Goal: Task Accomplishment & Management: Manage account settings

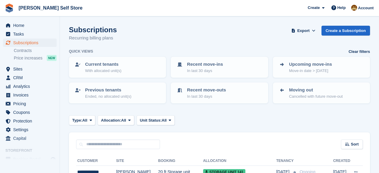
scroll to position [60, 0]
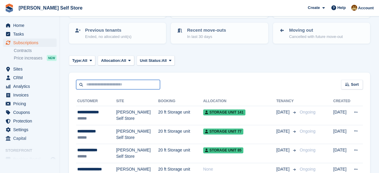
click at [133, 84] on input "text" at bounding box center [118, 85] width 84 height 10
type input "*"
type input "*****"
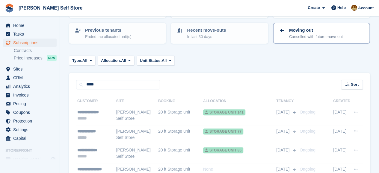
scroll to position [46, 0]
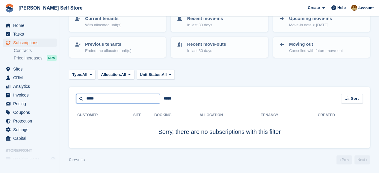
drag, startPoint x: 107, startPoint y: 99, endPoint x: 75, endPoint y: 99, distance: 31.1
click at [75, 99] on div "***** ***** Sort Sort by Customer name Date created Move in date Move out date …" at bounding box center [219, 95] width 301 height 17
type input "*****"
drag, startPoint x: 101, startPoint y: 100, endPoint x: 70, endPoint y: 94, distance: 31.4
click at [70, 94] on div "***** ***** Sort Sort by Customer name Date created Move in date Move out date …" at bounding box center [219, 95] width 301 height 17
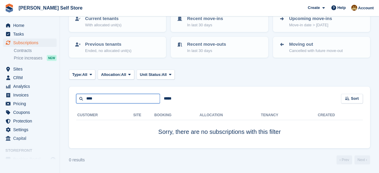
type input "****"
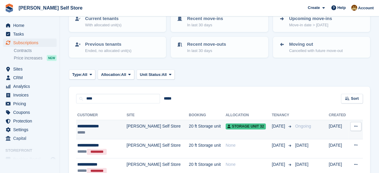
click at [86, 128] on div "**********" at bounding box center [98, 126] width 42 height 6
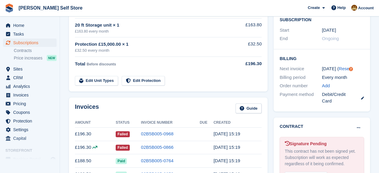
scroll to position [150, 0]
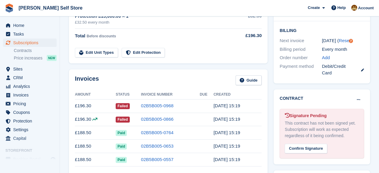
drag, startPoint x: 249, startPoint y: 119, endPoint x: 212, endPoint y: 117, distance: 36.9
click at [212, 117] on tr "£196.30 Failed 02B5B005-0866 2 Aug, 15:19" at bounding box center [168, 119] width 186 height 13
click at [212, 117] on td at bounding box center [207, 119] width 14 height 13
drag, startPoint x: 210, startPoint y: 119, endPoint x: 257, endPoint y: 121, distance: 47.4
click at [257, 121] on tr "£196.30 Failed 02B5B005-0866 2 Aug, 15:19" at bounding box center [168, 119] width 186 height 13
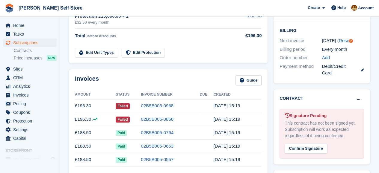
click at [249, 121] on td "2 Aug, 15:19" at bounding box center [237, 119] width 48 height 13
drag, startPoint x: 249, startPoint y: 121, endPoint x: 99, endPoint y: 107, distance: 150.3
click at [99, 107] on tbody "£196.30 Failed 02B5B005-0968 2 Sep, 15:19 £196.30 Failed 02B5B005-0866 2 Aug, 1…" at bounding box center [168, 132] width 186 height 67
click at [99, 107] on td "£196.30" at bounding box center [95, 105] width 41 height 13
drag, startPoint x: 75, startPoint y: 104, endPoint x: 246, endPoint y: 122, distance: 171.8
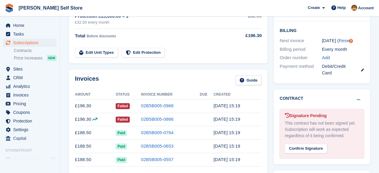
click at [246, 122] on tbody "£196.30 Failed 02B5B005-0968 2 Sep, 15:19 £196.30 Failed 02B5B005-0866 2 Aug, 1…" at bounding box center [168, 132] width 186 height 67
click at [246, 122] on td "2 Aug, 15:19" at bounding box center [237, 119] width 48 height 13
drag, startPoint x: 242, startPoint y: 119, endPoint x: 75, endPoint y: 104, distance: 167.4
click at [75, 104] on tbody "£196.30 Failed 02B5B005-0968 2 Sep, 15:19 £196.30 Failed 02B5B005-0866 2 Aug, 1…" at bounding box center [168, 132] width 186 height 67
click at [75, 104] on td "£196.30" at bounding box center [95, 105] width 41 height 13
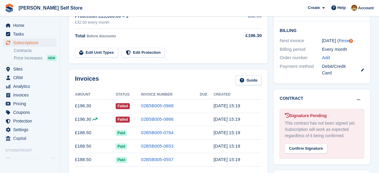
drag, startPoint x: 75, startPoint y: 106, endPoint x: 251, endPoint y: 114, distance: 175.9
click at [251, 114] on tbody "£196.30 Failed 02B5B005-0968 2 Sep, 15:19 £196.30 Failed 02B5B005-0866 2 Aug, 1…" at bounding box center [168, 132] width 186 height 67
click at [250, 119] on td "2 Aug, 15:19" at bounding box center [237, 119] width 48 height 13
drag, startPoint x: 249, startPoint y: 119, endPoint x: 74, endPoint y: 79, distance: 179.4
click at [74, 79] on div "Invoices Guide Amount Status Invoice Number Due Created £196.30 Failed 02B5B005…" at bounding box center [168, 130] width 198 height 122
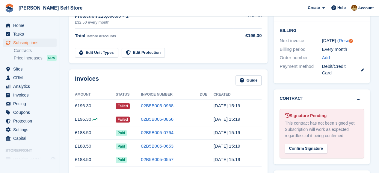
click at [74, 79] on div "Invoices Guide Amount Status Invoice Number Due Created £196.30 Failed 02B5B005…" at bounding box center [168, 130] width 198 height 122
drag, startPoint x: 74, startPoint y: 78, endPoint x: 241, endPoint y: 118, distance: 171.1
click at [241, 118] on div "Invoices Guide Amount Status Invoice Number Due Created £196.30 Failed 02B5B005…" at bounding box center [168, 130] width 198 height 122
click at [241, 118] on td "2 Aug, 15:19" at bounding box center [237, 119] width 48 height 13
click at [243, 118] on td "2 Aug, 15:19" at bounding box center [237, 119] width 48 height 13
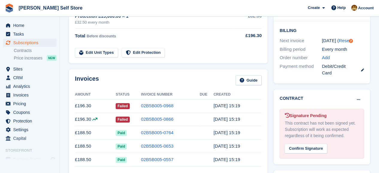
drag, startPoint x: 243, startPoint y: 118, endPoint x: 74, endPoint y: 79, distance: 173.9
click at [74, 79] on div "Invoices Guide Amount Status Invoice Number Due Created £196.30 Failed 02B5B005…" at bounding box center [168, 130] width 198 height 122
drag, startPoint x: 74, startPoint y: 79, endPoint x: 249, endPoint y: 117, distance: 179.8
click at [249, 117] on div "Invoices Guide Amount Status Invoice Number Due Created £196.30 Failed 02B5B005…" at bounding box center [168, 130] width 198 height 122
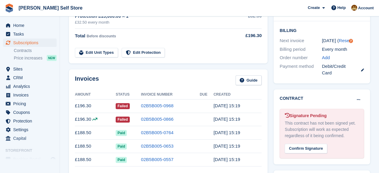
click at [249, 117] on td "2 Aug, 15:19" at bounding box center [237, 119] width 48 height 13
drag, startPoint x: 248, startPoint y: 118, endPoint x: 74, endPoint y: 81, distance: 178.7
click at [74, 81] on div "Invoices Guide Amount Status Invoice Number Due Created £196.30 Failed 02B5B005…" at bounding box center [168, 130] width 198 height 122
drag, startPoint x: 75, startPoint y: 77, endPoint x: 249, endPoint y: 116, distance: 177.7
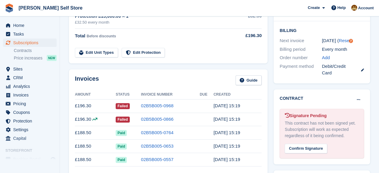
click at [249, 116] on div "Invoices Guide Amount Status Invoice Number Due Created £196.30 Failed 02B5B005…" at bounding box center [168, 130] width 198 height 122
click at [249, 116] on td "2 Aug, 15:19" at bounding box center [237, 119] width 48 height 13
drag, startPoint x: 248, startPoint y: 119, endPoint x: 73, endPoint y: 77, distance: 180.1
click at [73, 77] on div "Invoices Guide Amount Status Invoice Number Due Created £196.30 Failed 02B5B005…" at bounding box center [168, 130] width 198 height 122
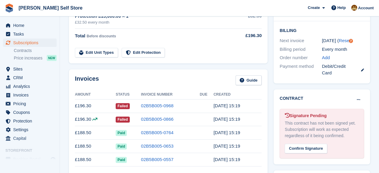
drag, startPoint x: 73, startPoint y: 77, endPoint x: 245, endPoint y: 116, distance: 176.3
click at [245, 116] on div "Invoices Guide Amount Status Invoice Number Due Created £196.30 Failed 02B5B005…" at bounding box center [168, 130] width 198 height 122
click at [245, 116] on td "2 Aug, 15:19" at bounding box center [237, 119] width 48 height 13
drag, startPoint x: 245, startPoint y: 117, endPoint x: 74, endPoint y: 81, distance: 175.3
click at [74, 81] on div "Invoices Guide Amount Status Invoice Number Due Created £196.30 Failed 02B5B005…" at bounding box center [168, 130] width 198 height 122
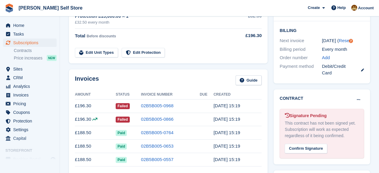
click at [74, 81] on div "Invoices Guide Amount Status Invoice Number Due Created £196.30 Failed 02B5B005…" at bounding box center [168, 130] width 198 height 122
drag, startPoint x: 74, startPoint y: 79, endPoint x: 243, endPoint y: 121, distance: 174.7
click at [243, 121] on div "Invoices Guide Amount Status Invoice Number Due Created £196.30 Failed 02B5B005…" at bounding box center [168, 130] width 198 height 122
click at [243, 121] on td "2 Aug, 15:19" at bounding box center [237, 119] width 48 height 13
drag, startPoint x: 246, startPoint y: 120, endPoint x: 74, endPoint y: 81, distance: 176.3
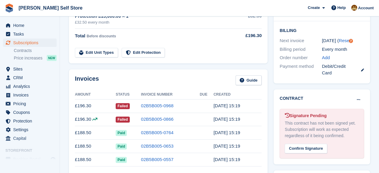
click at [74, 81] on div "Invoices Guide Amount Status Invoice Number Due Created £196.30 Failed 02B5B005…" at bounding box center [168, 130] width 198 height 122
drag, startPoint x: 75, startPoint y: 78, endPoint x: 252, endPoint y: 118, distance: 182.1
click at [252, 118] on div "Invoices Guide Amount Status Invoice Number Due Created £196.30 Failed 02B5B005…" at bounding box center [168, 130] width 198 height 122
click at [252, 118] on td "2 Aug, 15:19" at bounding box center [237, 119] width 48 height 13
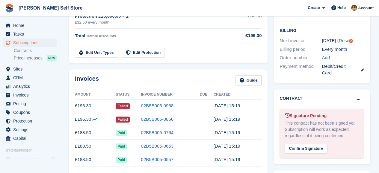
drag, startPoint x: 249, startPoint y: 119, endPoint x: 75, endPoint y: 80, distance: 178.4
click at [75, 80] on div "Invoices Guide Amount Status Invoice Number Due Created £196.30 Failed 02B5B005…" at bounding box center [168, 130] width 198 height 122
click at [75, 80] on h2 "Invoices" at bounding box center [87, 80] width 24 height 10
drag, startPoint x: 75, startPoint y: 78, endPoint x: 244, endPoint y: 117, distance: 173.0
click at [244, 117] on div "Invoices Guide Amount Status Invoice Number Due Created £196.30 Failed 02B5B005…" at bounding box center [168, 130] width 198 height 122
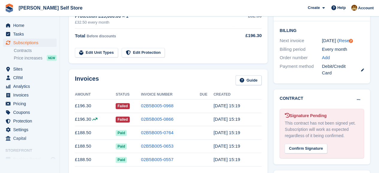
click at [244, 117] on td "2 Aug, 15:19" at bounding box center [237, 119] width 48 height 13
drag, startPoint x: 245, startPoint y: 118, endPoint x: 75, endPoint y: 79, distance: 173.9
click at [75, 79] on div "Invoices Guide Amount Status Invoice Number Due Created £196.30 Failed 02B5B005…" at bounding box center [168, 130] width 198 height 122
click at [75, 79] on h2 "Invoices" at bounding box center [87, 80] width 24 height 10
click at [75, 78] on div "Invoices Guide Amount Status Invoice Number Due Created £196.30 Failed 02B5B005…" at bounding box center [168, 130] width 198 height 122
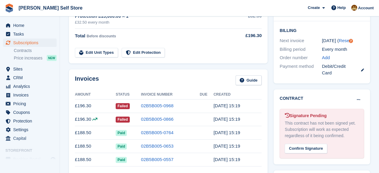
drag, startPoint x: 75, startPoint y: 78, endPoint x: 243, endPoint y: 116, distance: 172.5
click at [243, 116] on div "Invoices Guide Amount Status Invoice Number Due Created £196.30 Failed 02B5B005…" at bounding box center [168, 130] width 198 height 122
click at [243, 116] on td "2 Aug, 15:19" at bounding box center [237, 119] width 48 height 13
click at [246, 119] on td "2 Aug, 15:19" at bounding box center [237, 119] width 48 height 13
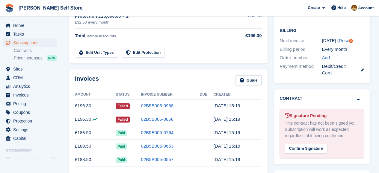
drag, startPoint x: 250, startPoint y: 121, endPoint x: 75, endPoint y: 106, distance: 175.1
click at [75, 106] on tbody "£196.30 Failed 02B5B005-0968 2 Sep, 15:19 £196.30 Failed 02B5B005-0866 2 Aug, 1…" at bounding box center [168, 132] width 186 height 67
click at [75, 106] on td "£196.30" at bounding box center [95, 105] width 41 height 13
drag, startPoint x: 75, startPoint y: 105, endPoint x: 253, endPoint y: 119, distance: 178.3
click at [253, 119] on tbody "£196.30 Failed 02B5B005-0968 2 Sep, 15:19 £196.30 Failed 02B5B005-0866 2 Aug, 1…" at bounding box center [168, 132] width 186 height 67
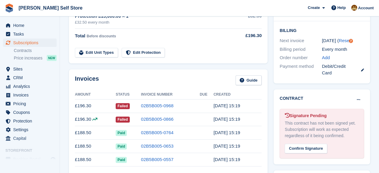
click at [253, 119] on td "2 Aug, 15:19" at bounding box center [237, 119] width 48 height 13
drag, startPoint x: 252, startPoint y: 120, endPoint x: 75, endPoint y: 105, distance: 178.1
click at [75, 105] on tbody "£196.30 Failed 02B5B005-0968 2 Sep, 15:19 £196.30 Failed 02B5B005-0866 2 Aug, 1…" at bounding box center [168, 132] width 186 height 67
click at [75, 105] on td "£196.30" at bounding box center [95, 105] width 41 height 13
drag, startPoint x: 75, startPoint y: 105, endPoint x: 243, endPoint y: 121, distance: 168.9
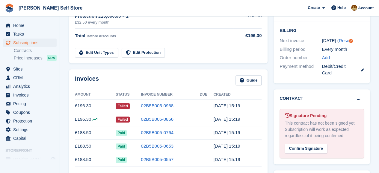
click at [243, 121] on tbody "£196.30 Failed 02B5B005-0968 2 Sep, 15:19 £196.30 Failed 02B5B005-0866 2 Aug, 1…" at bounding box center [168, 132] width 186 height 67
click at [243, 121] on td "2 Aug, 15:19" at bounding box center [237, 119] width 48 height 13
drag, startPoint x: 244, startPoint y: 121, endPoint x: 74, endPoint y: 105, distance: 170.1
click at [74, 105] on div "Invoices Guide Amount Status Invoice Number Due Created £196.30 Failed 02B5B005…" at bounding box center [168, 130] width 198 height 122
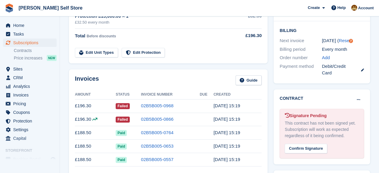
drag, startPoint x: 75, startPoint y: 105, endPoint x: 246, endPoint y: 122, distance: 172.0
click at [246, 122] on tbody "£196.30 Failed 02B5B005-0968 2 Sep, 15:19 £196.30 Failed 02B5B005-0866 2 Aug, 1…" at bounding box center [168, 132] width 186 height 67
click at [246, 122] on td "2 Aug, 15:19" at bounding box center [237, 119] width 48 height 13
click at [363, 69] on icon at bounding box center [362, 70] width 3 height 3
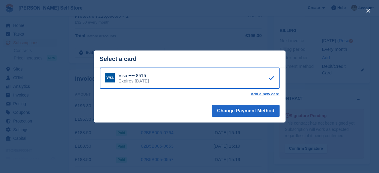
click at [338, 87] on div "close" at bounding box center [189, 86] width 379 height 173
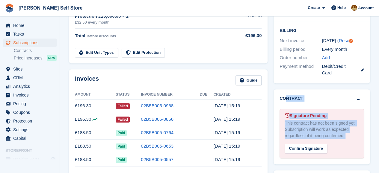
drag, startPoint x: 285, startPoint y: 82, endPoint x: 371, endPoint y: 157, distance: 114.5
click at [371, 157] on div "Contract Mark as N/A Signature Pending This contract has not been signed yet. S…" at bounding box center [321, 126] width 102 height 81
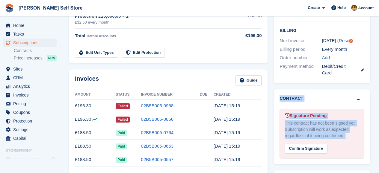
drag, startPoint x: 374, startPoint y: 157, endPoint x: 277, endPoint y: 81, distance: 123.4
click at [277, 86] on div "Contract Mark as N/A Signature Pending This contract has not been signed yet. S…" at bounding box center [321, 126] width 102 height 81
drag, startPoint x: 278, startPoint y: 79, endPoint x: 370, endPoint y: 162, distance: 124.2
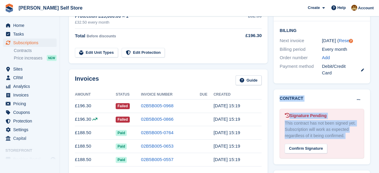
drag, startPoint x: 374, startPoint y: 161, endPoint x: 277, endPoint y: 82, distance: 124.6
click at [277, 86] on div "Contract Mark as N/A Signature Pending This contract has not been signed yet. S…" at bounding box center [321, 126] width 102 height 81
drag, startPoint x: 277, startPoint y: 80, endPoint x: 361, endPoint y: 161, distance: 116.6
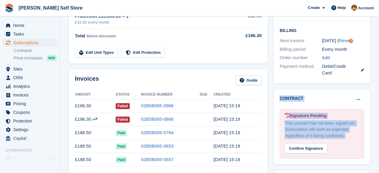
drag, startPoint x: 370, startPoint y: 160, endPoint x: 276, endPoint y: 80, distance: 122.7
click at [276, 86] on div "Contract Mark as N/A Signature Pending This contract has not been signed yet. S…" at bounding box center [321, 126] width 102 height 81
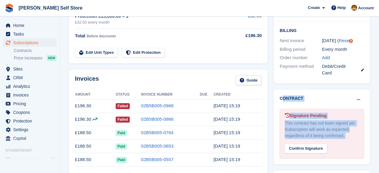
drag, startPoint x: 283, startPoint y: 80, endPoint x: 300, endPoint y: 160, distance: 80.8
click at [300, 160] on div "Contract Mark as N/A Signature Pending This contract has not been signed yet. S…" at bounding box center [321, 126] width 102 height 81
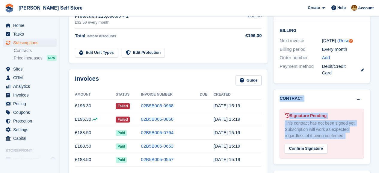
drag, startPoint x: 305, startPoint y: 161, endPoint x: 276, endPoint y: 81, distance: 84.6
click at [276, 86] on div "Contract Mark as N/A Signature Pending This contract has not been signed yet. S…" at bounding box center [321, 126] width 102 height 81
drag, startPoint x: 280, startPoint y: 81, endPoint x: 332, endPoint y: 160, distance: 94.9
click at [332, 160] on div "Contract Mark as N/A Signature Pending This contract has not been signed yet. S…" at bounding box center [321, 126] width 102 height 81
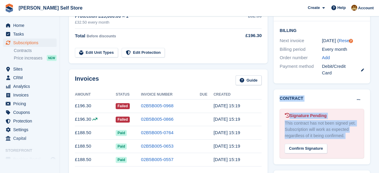
click at [332, 160] on div "Contract Mark as N/A Signature Pending This contract has not been signed yet. S…" at bounding box center [321, 126] width 102 height 81
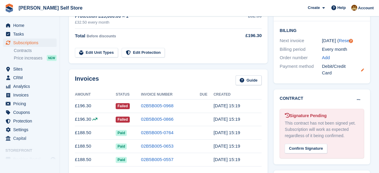
click at [361, 69] on icon at bounding box center [362, 70] width 3 height 3
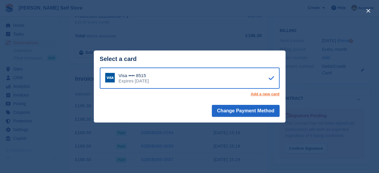
click at [268, 95] on link "Add a new card" at bounding box center [264, 94] width 29 height 5
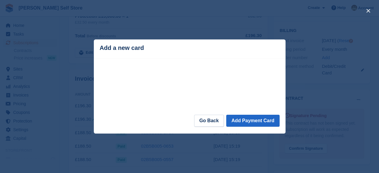
click at [147, 123] on footer "Go Back Add Payment Card" at bounding box center [190, 124] width 192 height 19
drag, startPoint x: 100, startPoint y: 48, endPoint x: 148, endPoint y: 51, distance: 48.0
click at [148, 51] on div "Add a new card" at bounding box center [190, 48] width 180 height 7
click at [147, 51] on div "Add a new card" at bounding box center [190, 48] width 180 height 7
drag, startPoint x: 145, startPoint y: 50, endPoint x: 99, endPoint y: 49, distance: 46.1
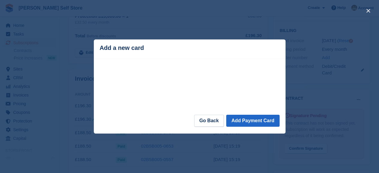
click at [100, 49] on div "Add a new card" at bounding box center [190, 48] width 180 height 7
drag, startPoint x: 100, startPoint y: 48, endPoint x: 142, endPoint y: 48, distance: 42.5
click at [142, 48] on div "Add a new card" at bounding box center [190, 48] width 180 height 7
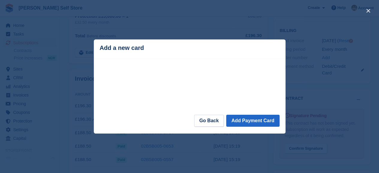
drag, startPoint x: 144, startPoint y: 48, endPoint x: 99, endPoint y: 48, distance: 45.2
click at [99, 48] on header "Add a new card" at bounding box center [190, 49] width 192 height 19
drag, startPoint x: 101, startPoint y: 46, endPoint x: 143, endPoint y: 49, distance: 42.6
click at [143, 49] on div "Add a new card" at bounding box center [190, 48] width 180 height 7
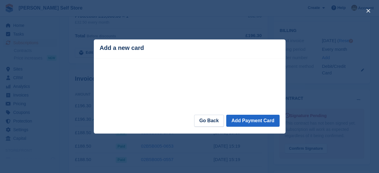
click at [143, 49] on div "Add a new card" at bounding box center [190, 48] width 180 height 7
click at [145, 49] on div "Add a new card" at bounding box center [190, 48] width 180 height 7
drag, startPoint x: 143, startPoint y: 48, endPoint x: 101, endPoint y: 48, distance: 42.2
click at [101, 48] on div "Add a new card" at bounding box center [190, 48] width 180 height 7
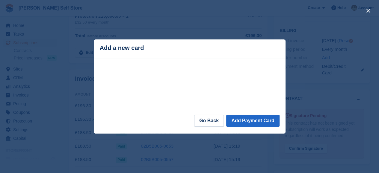
drag, startPoint x: 101, startPoint y: 48, endPoint x: 145, endPoint y: 46, distance: 44.3
click at [145, 46] on div "Add a new card" at bounding box center [190, 48] width 180 height 7
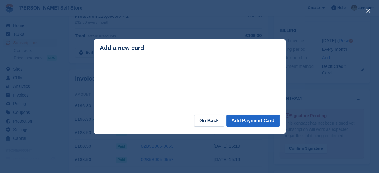
drag, startPoint x: 142, startPoint y: 48, endPoint x: 100, endPoint y: 49, distance: 41.6
click at [100, 49] on div "Add a new card" at bounding box center [190, 48] width 180 height 7
drag, startPoint x: 100, startPoint y: 49, endPoint x: 142, endPoint y: 51, distance: 41.9
click at [142, 51] on div "Add a new card" at bounding box center [190, 48] width 180 height 7
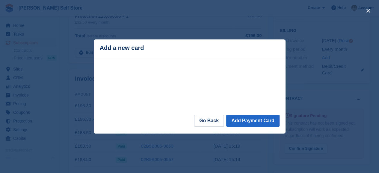
click at [142, 51] on div "Add a new card" at bounding box center [190, 48] width 180 height 7
drag, startPoint x: 142, startPoint y: 50, endPoint x: 101, endPoint y: 51, distance: 40.7
click at [101, 51] on div "Add a new card" at bounding box center [190, 48] width 180 height 7
click at [100, 50] on div "Add a new card" at bounding box center [190, 48] width 180 height 7
drag, startPoint x: 100, startPoint y: 48, endPoint x: 140, endPoint y: 48, distance: 39.8
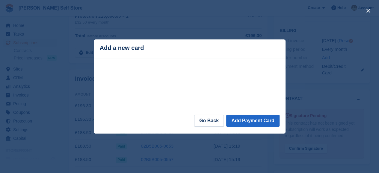
click at [140, 48] on div "Add a new card" at bounding box center [190, 48] width 180 height 7
drag, startPoint x: 141, startPoint y: 48, endPoint x: 101, endPoint y: 49, distance: 40.4
click at [101, 49] on div "Add a new card" at bounding box center [190, 48] width 180 height 7
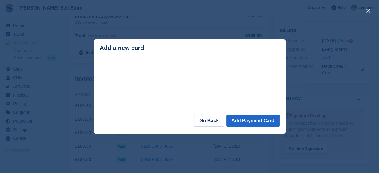
drag, startPoint x: 100, startPoint y: 47, endPoint x: 142, endPoint y: 48, distance: 41.3
click at [142, 48] on div "Add a new card" at bounding box center [190, 48] width 180 height 7
drag, startPoint x: 142, startPoint y: 49, endPoint x: 101, endPoint y: 49, distance: 41.0
click at [101, 49] on div "Add a new card" at bounding box center [190, 48] width 180 height 7
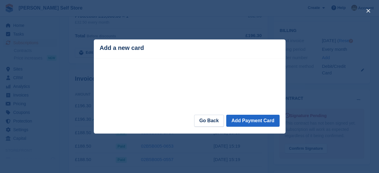
click at [101, 49] on div "Add a new card" at bounding box center [190, 48] width 180 height 7
drag, startPoint x: 101, startPoint y: 48, endPoint x: 144, endPoint y: 48, distance: 43.1
click at [144, 48] on div "Add a new card" at bounding box center [190, 48] width 180 height 7
drag, startPoint x: 142, startPoint y: 49, endPoint x: 101, endPoint y: 48, distance: 41.6
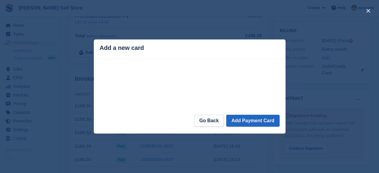
click at [101, 48] on div "Add a new card" at bounding box center [190, 48] width 180 height 7
drag, startPoint x: 101, startPoint y: 48, endPoint x: 145, endPoint y: 50, distance: 44.9
click at [145, 50] on div "Add a new card" at bounding box center [190, 48] width 180 height 7
click at [142, 50] on div "Add a new card" at bounding box center [190, 48] width 180 height 7
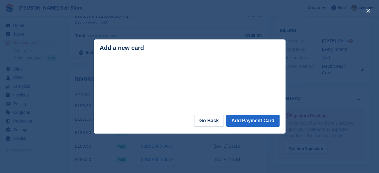
drag, startPoint x: 143, startPoint y: 50, endPoint x: 99, endPoint y: 50, distance: 43.7
click at [100, 50] on div "Add a new card" at bounding box center [190, 48] width 180 height 7
drag, startPoint x: 99, startPoint y: 49, endPoint x: 150, endPoint y: 49, distance: 50.3
click at [150, 49] on div "Add a new card" at bounding box center [190, 48] width 180 height 7
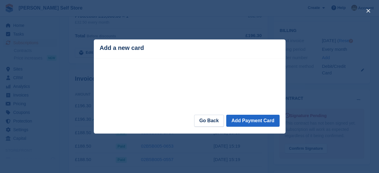
click at [147, 48] on div "Add a new card" at bounding box center [190, 48] width 180 height 7
click at [143, 47] on div "Add a new card" at bounding box center [190, 48] width 180 height 7
drag, startPoint x: 142, startPoint y: 48, endPoint x: 100, endPoint y: 51, distance: 42.6
click at [100, 51] on div "Add a new card" at bounding box center [190, 48] width 180 height 7
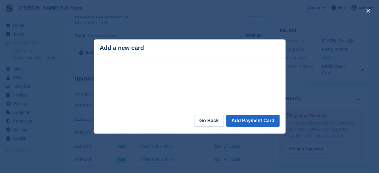
drag, startPoint x: 100, startPoint y: 49, endPoint x: 141, endPoint y: 48, distance: 41.0
click at [141, 48] on div "Add a new card" at bounding box center [190, 48] width 180 height 7
drag, startPoint x: 141, startPoint y: 48, endPoint x: 101, endPoint y: 48, distance: 40.1
click at [101, 48] on div "Add a new card" at bounding box center [190, 48] width 180 height 7
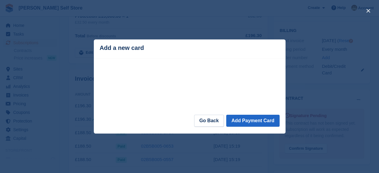
click at [101, 48] on div "Add a new card" at bounding box center [190, 48] width 180 height 7
drag, startPoint x: 101, startPoint y: 48, endPoint x: 145, endPoint y: 48, distance: 44.6
click at [145, 48] on div "Add a new card" at bounding box center [190, 48] width 180 height 7
drag, startPoint x: 144, startPoint y: 48, endPoint x: 100, endPoint y: 49, distance: 44.3
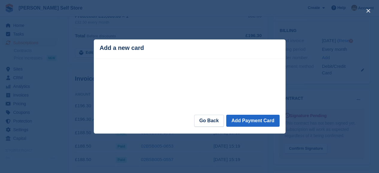
click at [100, 49] on div "Add a new card" at bounding box center [190, 48] width 180 height 7
drag, startPoint x: 100, startPoint y: 49, endPoint x: 144, endPoint y: 50, distance: 44.3
click at [144, 50] on div "Add a new card" at bounding box center [190, 48] width 180 height 7
click at [143, 50] on div "Add a new card" at bounding box center [190, 48] width 180 height 7
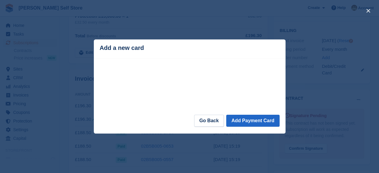
click at [145, 50] on div "Add a new card" at bounding box center [190, 48] width 180 height 7
drag, startPoint x: 145, startPoint y: 49, endPoint x: 100, endPoint y: 49, distance: 44.9
click at [100, 49] on div "Add a new card" at bounding box center [190, 48] width 180 height 7
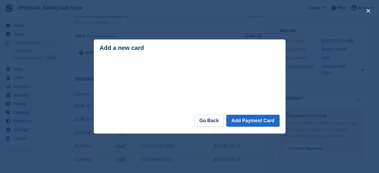
drag, startPoint x: 100, startPoint y: 49, endPoint x: 141, endPoint y: 49, distance: 40.7
click at [141, 49] on div "Add a new card" at bounding box center [190, 48] width 180 height 7
drag, startPoint x: 140, startPoint y: 48, endPoint x: 100, endPoint y: 48, distance: 40.4
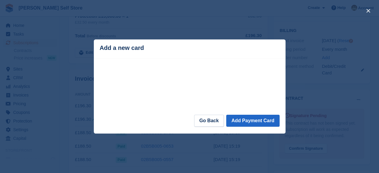
click at [100, 48] on div "Add a new card" at bounding box center [190, 48] width 180 height 7
drag, startPoint x: 100, startPoint y: 48, endPoint x: 141, endPoint y: 49, distance: 41.3
click at [141, 49] on div "Add a new card" at bounding box center [190, 48] width 180 height 7
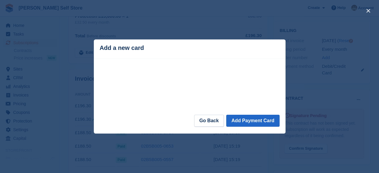
drag, startPoint x: 142, startPoint y: 49, endPoint x: 101, endPoint y: 49, distance: 41.3
click at [101, 49] on div "Add a new card" at bounding box center [190, 48] width 180 height 7
drag, startPoint x: 101, startPoint y: 49, endPoint x: 142, endPoint y: 49, distance: 41.3
click at [142, 49] on div "Add a new card" at bounding box center [190, 48] width 180 height 7
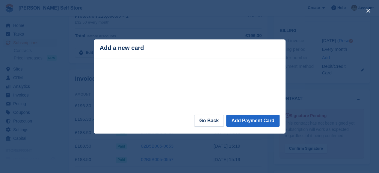
click at [142, 49] on div "Add a new card" at bounding box center [190, 48] width 180 height 7
drag, startPoint x: 142, startPoint y: 49, endPoint x: 98, endPoint y: 50, distance: 44.3
click at [98, 50] on header "Add a new card" at bounding box center [190, 49] width 192 height 19
click at [101, 49] on div "Add a new card" at bounding box center [190, 48] width 180 height 7
drag, startPoint x: 101, startPoint y: 47, endPoint x: 141, endPoint y: 47, distance: 39.5
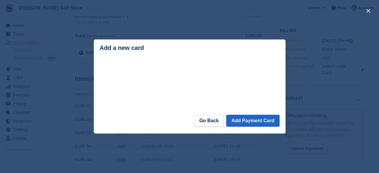
click at [141, 47] on div "Add a new card" at bounding box center [190, 48] width 180 height 7
drag, startPoint x: 141, startPoint y: 47, endPoint x: 101, endPoint y: 45, distance: 40.1
click at [101, 45] on div "Add a new card" at bounding box center [190, 48] width 180 height 7
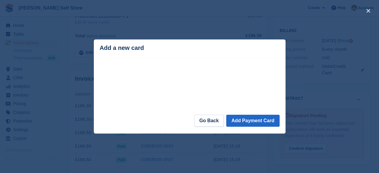
drag, startPoint x: 101, startPoint y: 46, endPoint x: 144, endPoint y: 48, distance: 43.8
click at [144, 48] on div "Add a new card" at bounding box center [190, 48] width 180 height 7
click at [143, 49] on div "Add a new card" at bounding box center [190, 48] width 180 height 7
drag, startPoint x: 142, startPoint y: 49, endPoint x: 101, endPoint y: 49, distance: 41.3
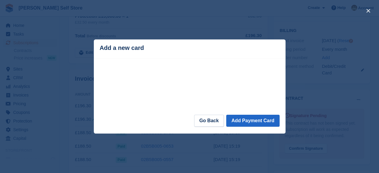
click at [101, 49] on div "Add a new card" at bounding box center [190, 48] width 180 height 7
drag, startPoint x: 101, startPoint y: 48, endPoint x: 147, endPoint y: 48, distance: 45.5
click at [147, 48] on div "Add a new card" at bounding box center [190, 48] width 180 height 7
click at [145, 48] on div "Add a new card" at bounding box center [190, 48] width 180 height 7
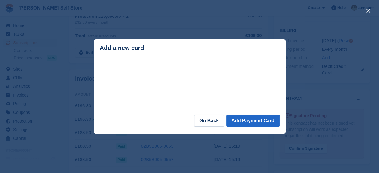
drag, startPoint x: 144, startPoint y: 49, endPoint x: 99, endPoint y: 49, distance: 44.3
click at [100, 49] on div "Add a new card" at bounding box center [190, 48] width 180 height 7
drag, startPoint x: 101, startPoint y: 48, endPoint x: 142, endPoint y: 47, distance: 41.3
click at [142, 47] on div "Add a new card" at bounding box center [190, 48] width 180 height 7
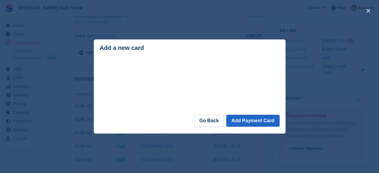
click at [142, 47] on div "Add a new card" at bounding box center [190, 48] width 180 height 7
drag, startPoint x: 143, startPoint y: 49, endPoint x: 99, endPoint y: 49, distance: 43.4
click at [100, 49] on div "Add a new card" at bounding box center [190, 48] width 180 height 7
drag, startPoint x: 101, startPoint y: 47, endPoint x: 148, endPoint y: 47, distance: 46.7
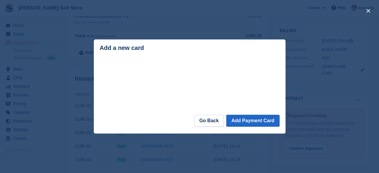
click at [148, 47] on div "Add a new card" at bounding box center [190, 48] width 180 height 7
click at [147, 47] on div "Add a new card" at bounding box center [190, 48] width 180 height 7
drag, startPoint x: 145, startPoint y: 48, endPoint x: 101, endPoint y: 48, distance: 43.7
click at [101, 48] on div "Add a new card" at bounding box center [190, 48] width 180 height 7
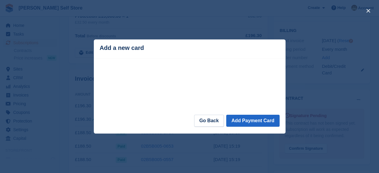
click at [101, 48] on div "Add a new card" at bounding box center [190, 48] width 180 height 7
